Goal: Answer question/provide support: Share knowledge or assist other users

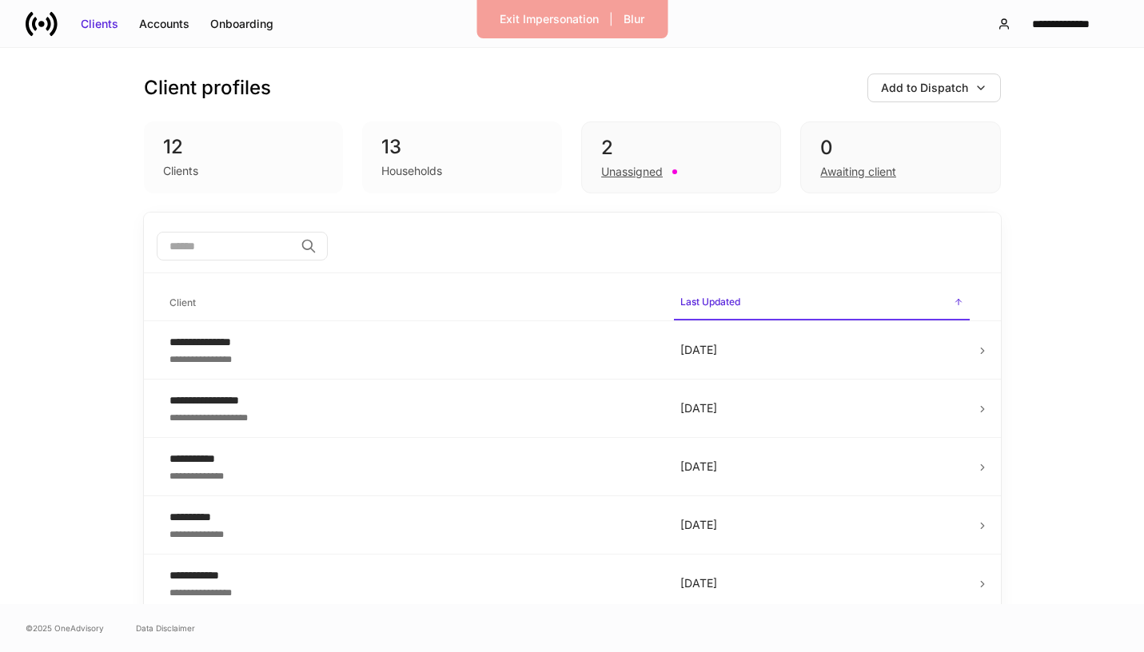
click at [568, 32] on div "Exit Impersonation | Blur" at bounding box center [572, 19] width 191 height 38
click at [566, 22] on div "Exit Impersonation" at bounding box center [549, 19] width 99 height 16
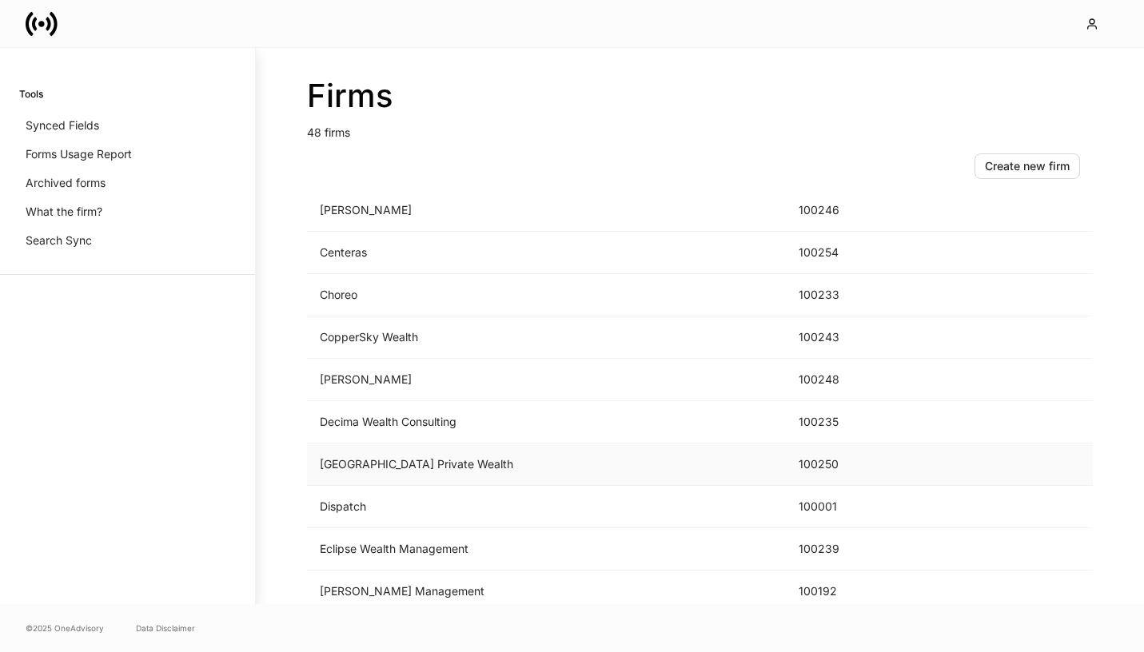
scroll to position [581, 0]
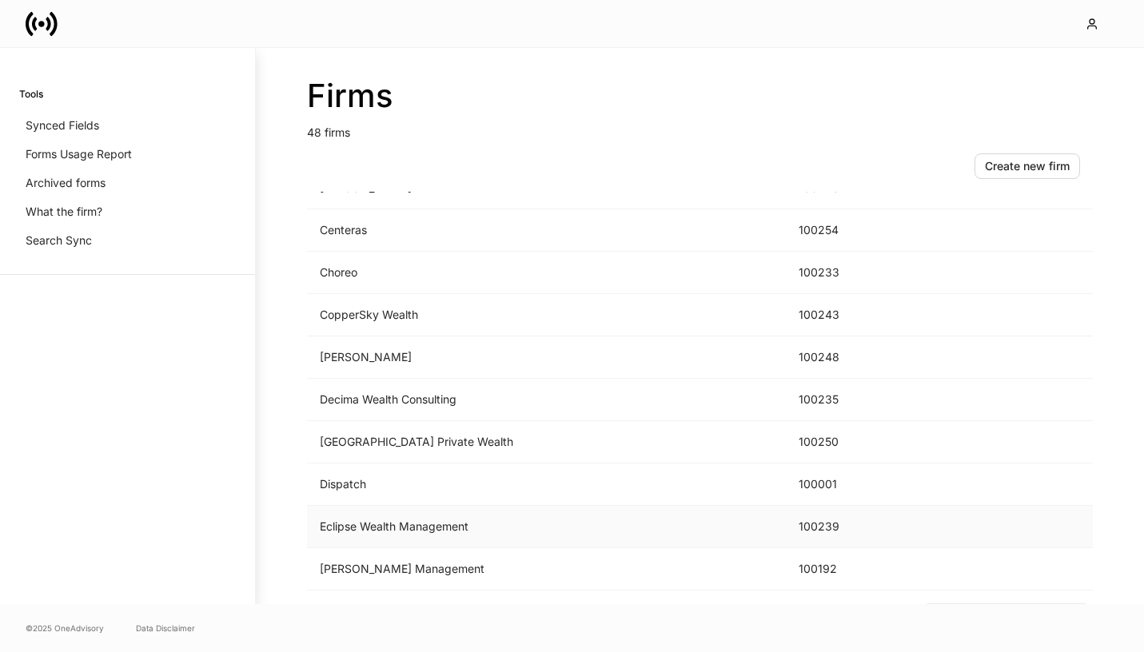
click at [456, 525] on td "Eclipse Wealth Management" at bounding box center [546, 527] width 479 height 42
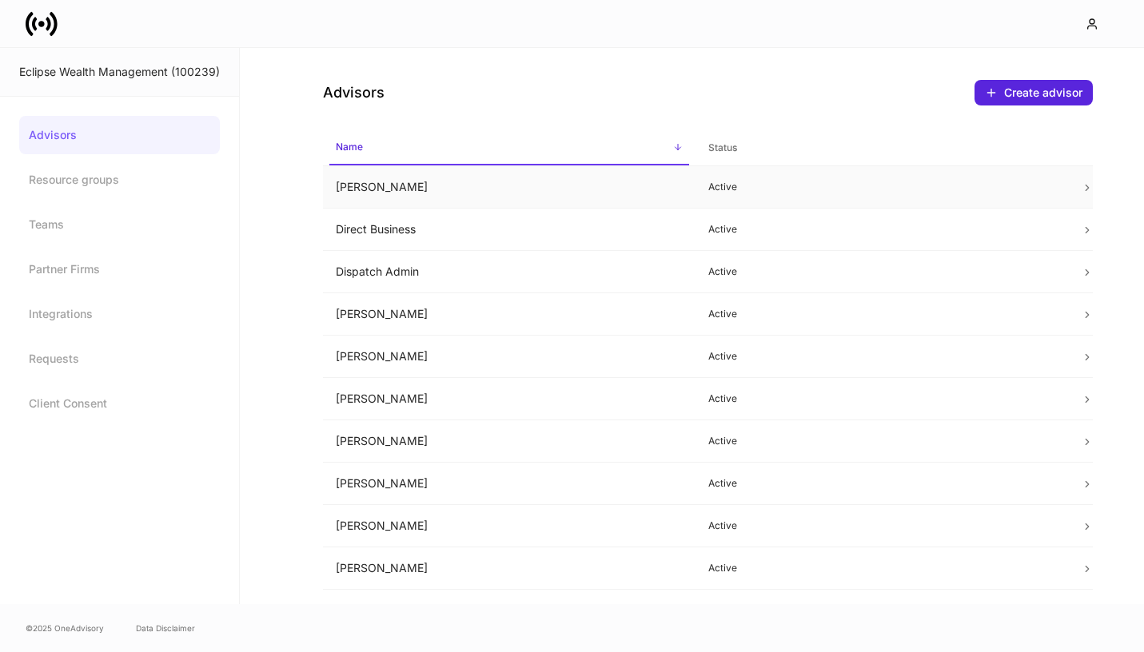
click at [517, 205] on td "[PERSON_NAME]" at bounding box center [509, 187] width 373 height 42
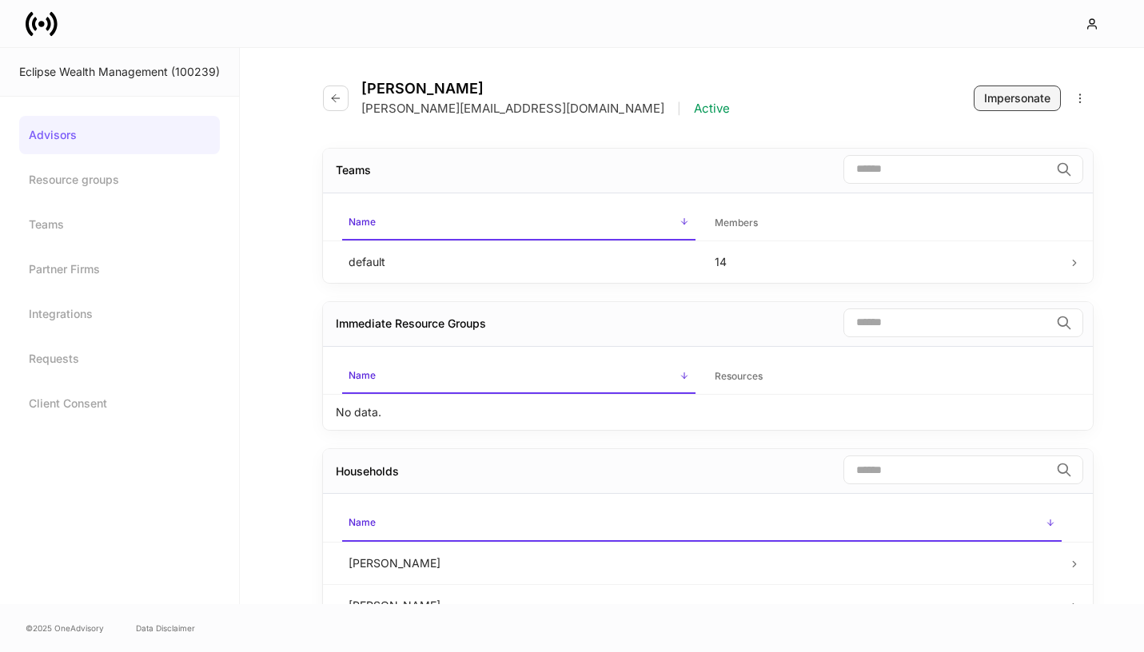
click at [996, 98] on div "Impersonate" at bounding box center [1017, 98] width 66 height 16
